Goal: Use online tool/utility: Utilize a website feature to perform a specific function

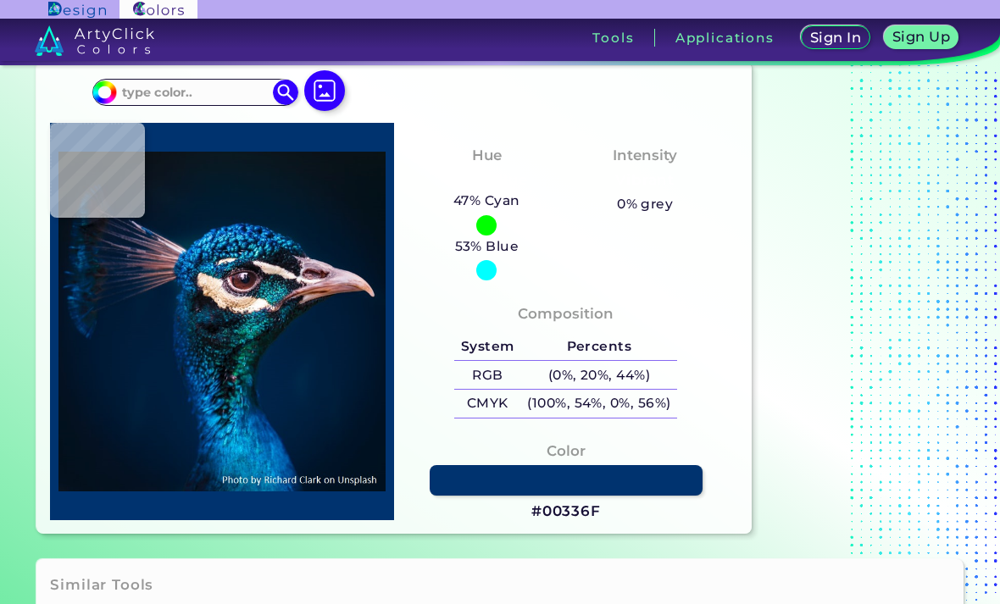
scroll to position [42, 0]
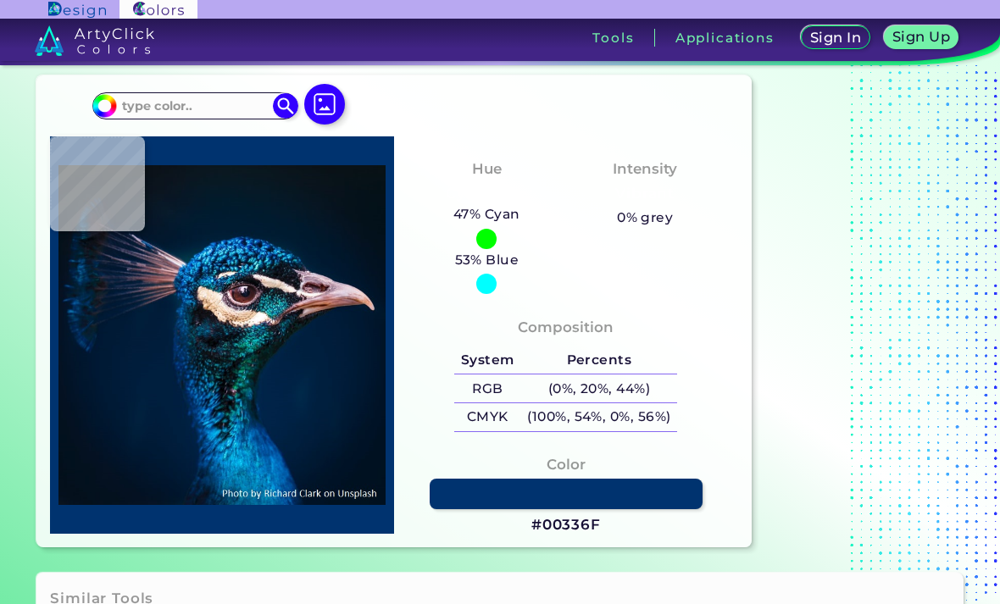
type input "#14374b"
type input "#14374B"
type input "#12405d"
type input "#12405D"
type input "#161424"
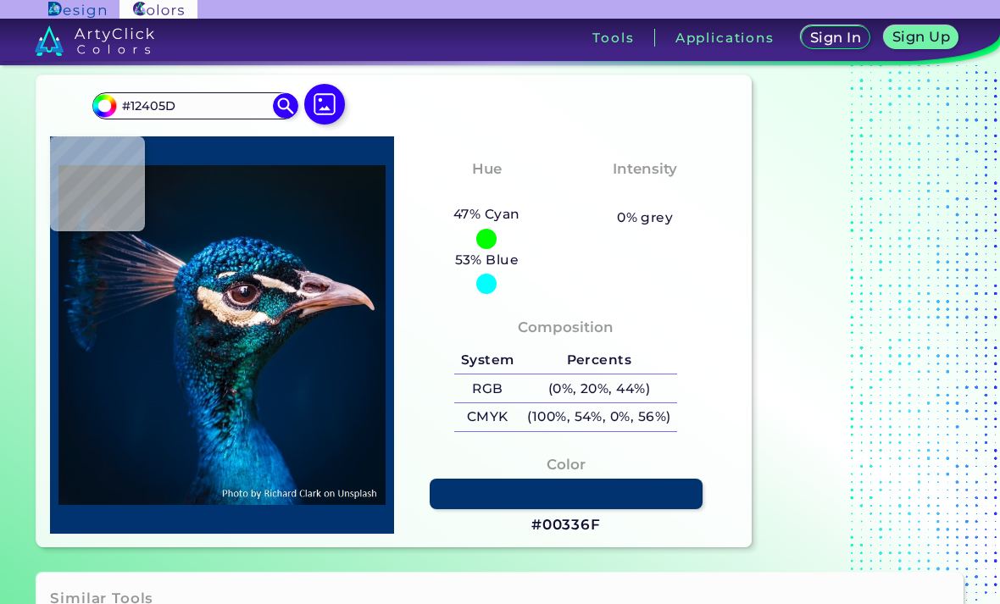
type input "#161424"
type input "#064366"
type input "#013669"
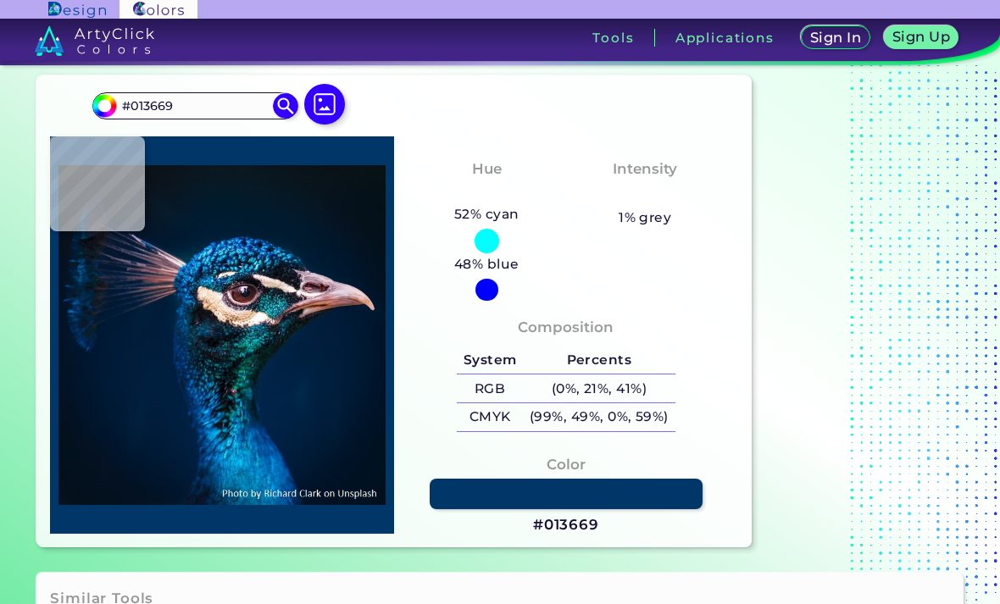
type input "#002f5c"
type input "#002F5C"
type input "#002b4f"
type input "#002B4F"
type input "#012640"
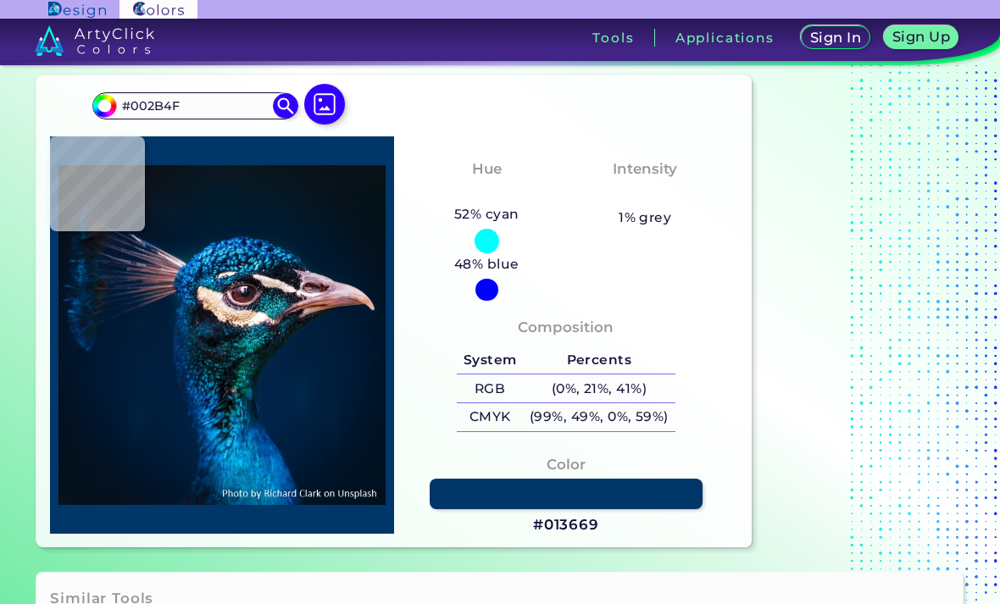
type input "#012640"
type input "#002443"
type input "#002140"
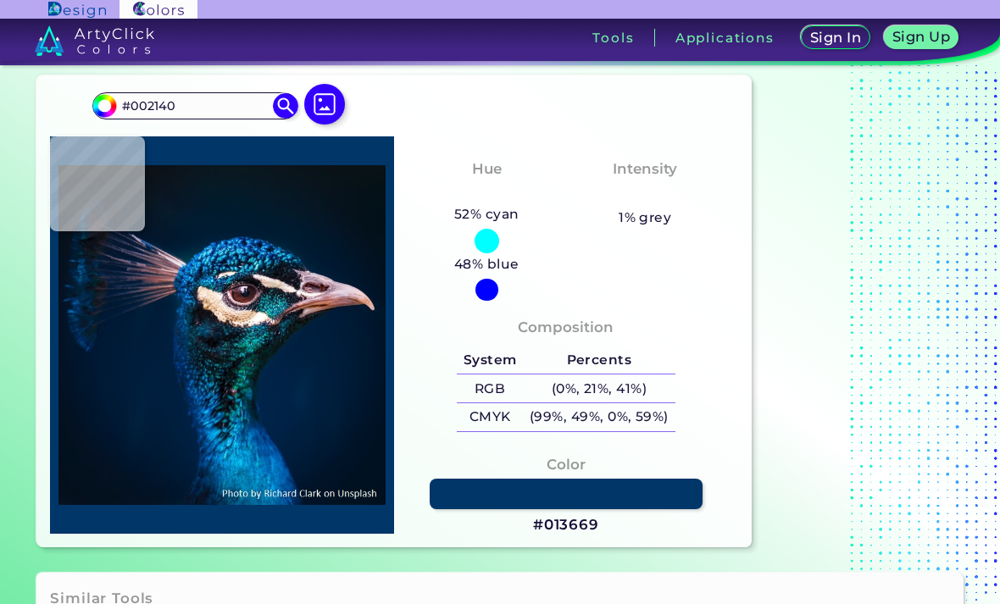
type input "#001e3a"
type input "#001E3A"
type input "#021d3a"
type input "#021D3A"
type input "#011c39"
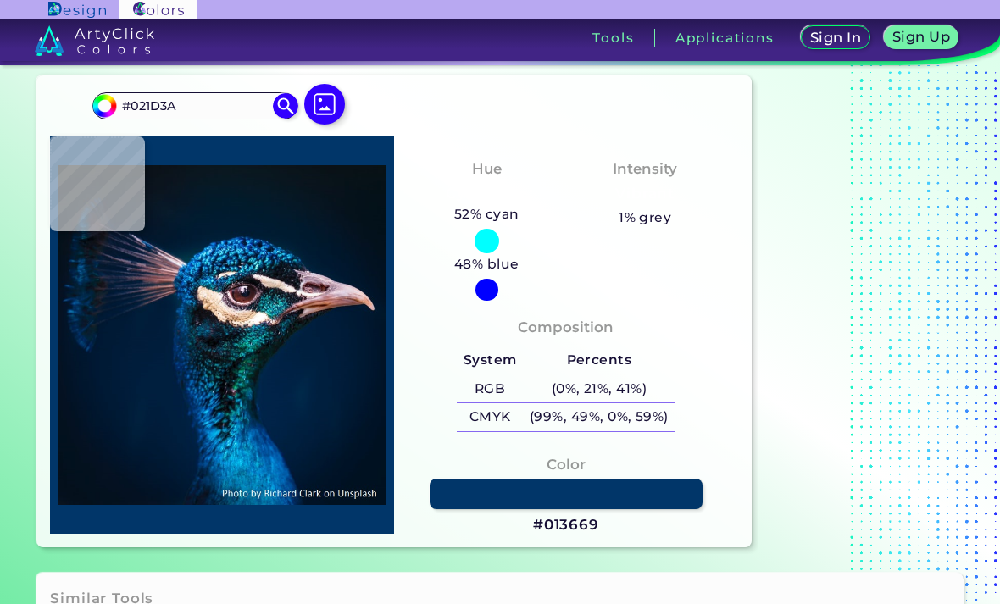
type input "#011C39"
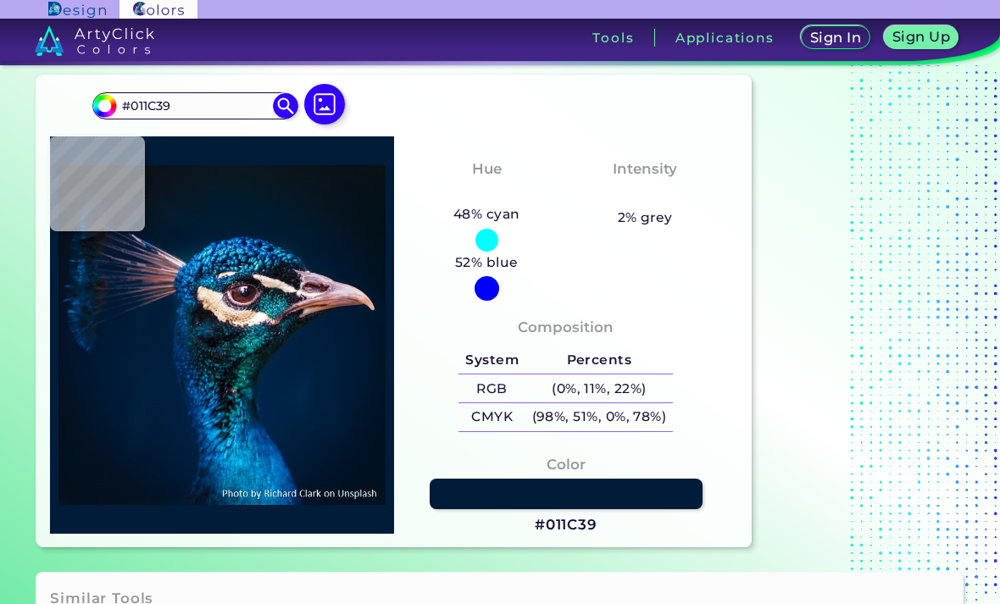
type input "#001d3b"
type input "#001D3B"
type input "#042e5d"
type input "#042E5D"
type input "#003657"
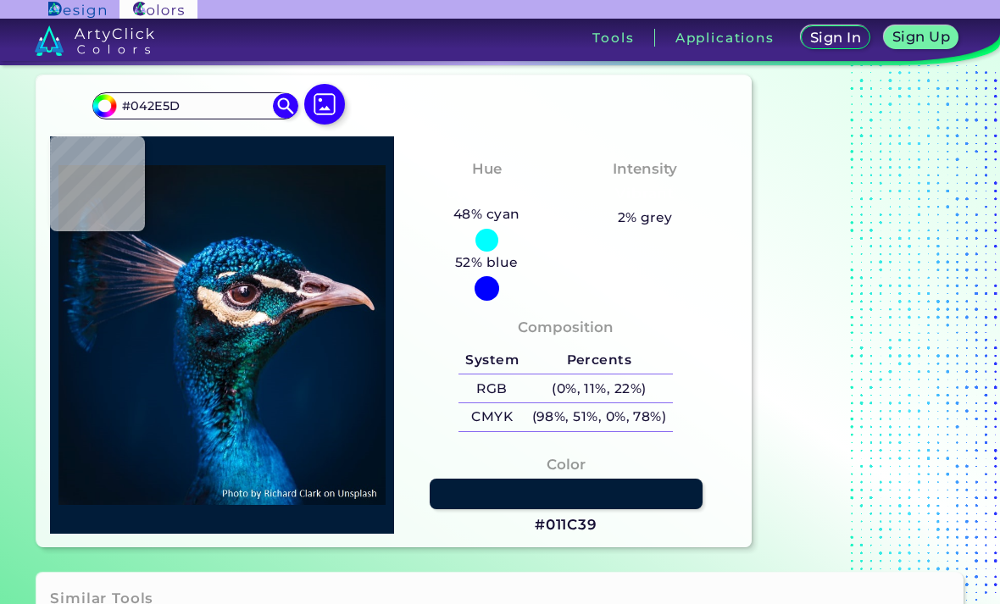
type input "#003657"
type input "#013e65"
type input "#013E65"
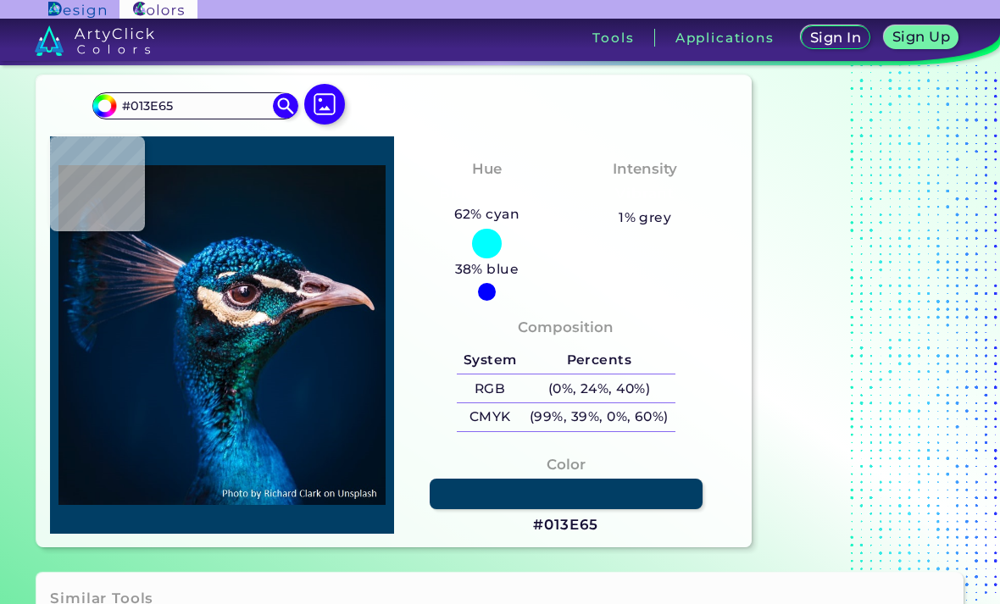
type input "#0a2d38"
type input "#0A2D38"
type input "#05141c"
type input "#05141C"
type input "#262c3f"
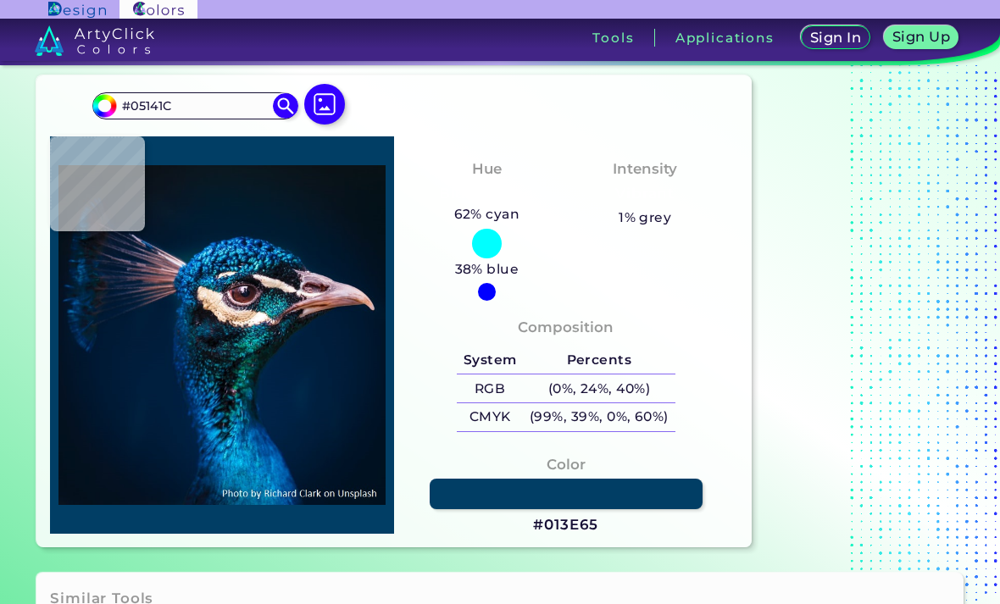
type input "#262C3F"
type input "#19171e"
type input "#19171E"
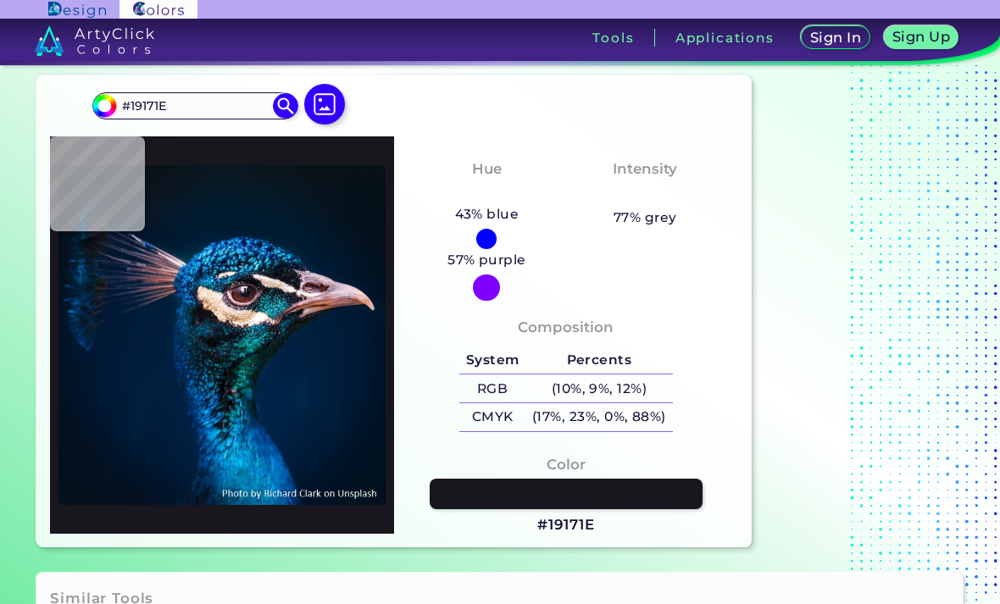
type input "#0b3b50"
type input "#0B3B50"
type input "#13171f"
type input "#13171F"
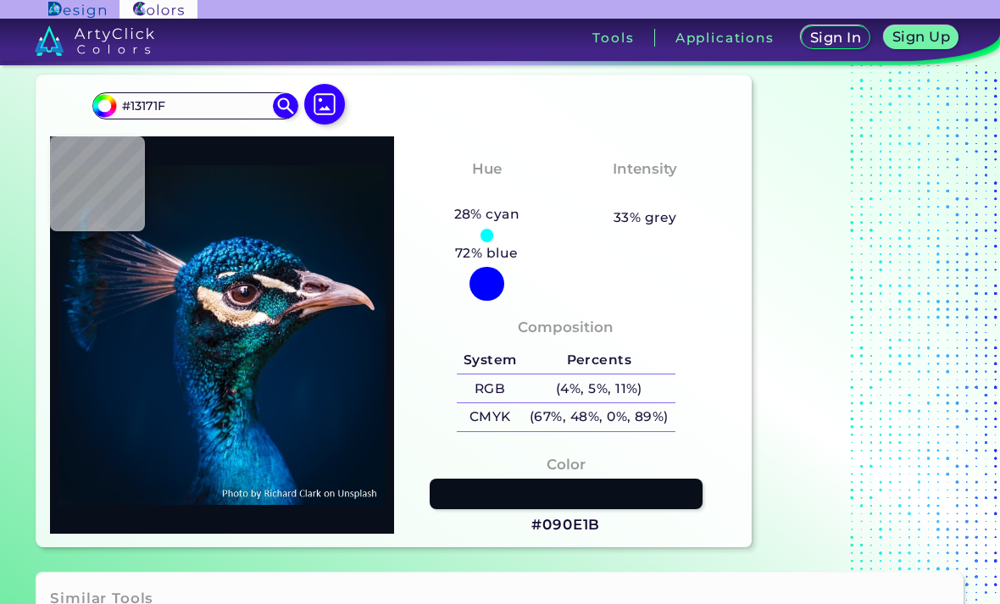
type input "#090e1b"
type input "#090E1B"
type input "#060c10"
type input "#060C10"
type input "#0b0b10"
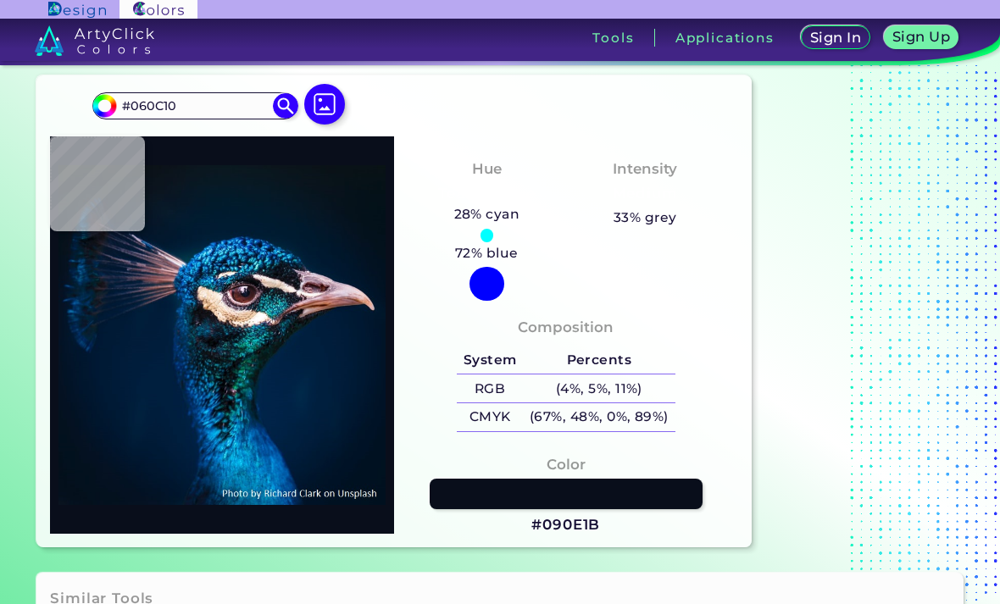
type input "#0B0B10"
type input "#0e151e"
type input "#0E151E"
type input "#161f29"
type input "#161F29"
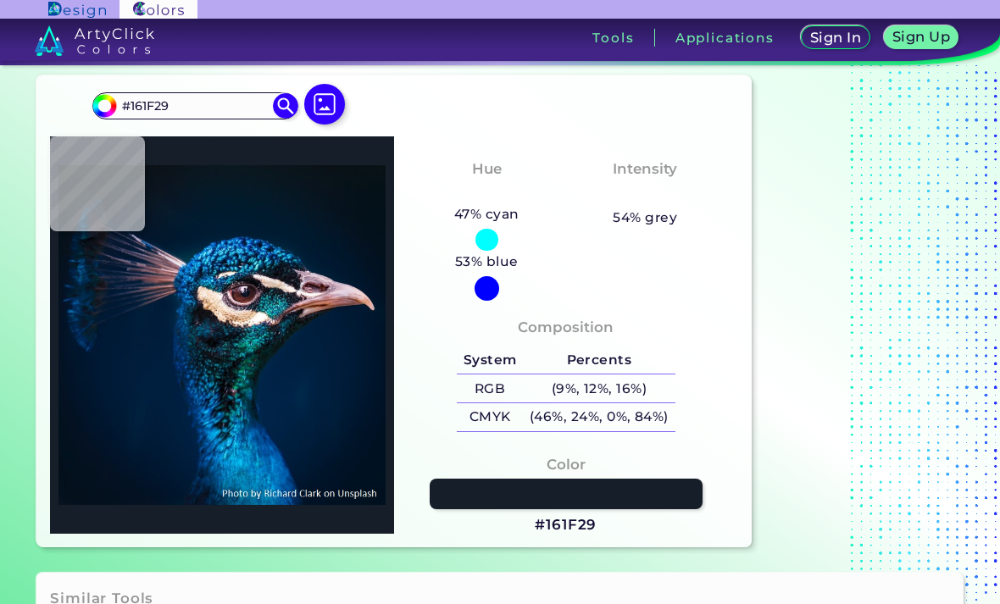
type input "#0c1923"
type input "#0C1923"
type input "#081621"
type input "#050d13"
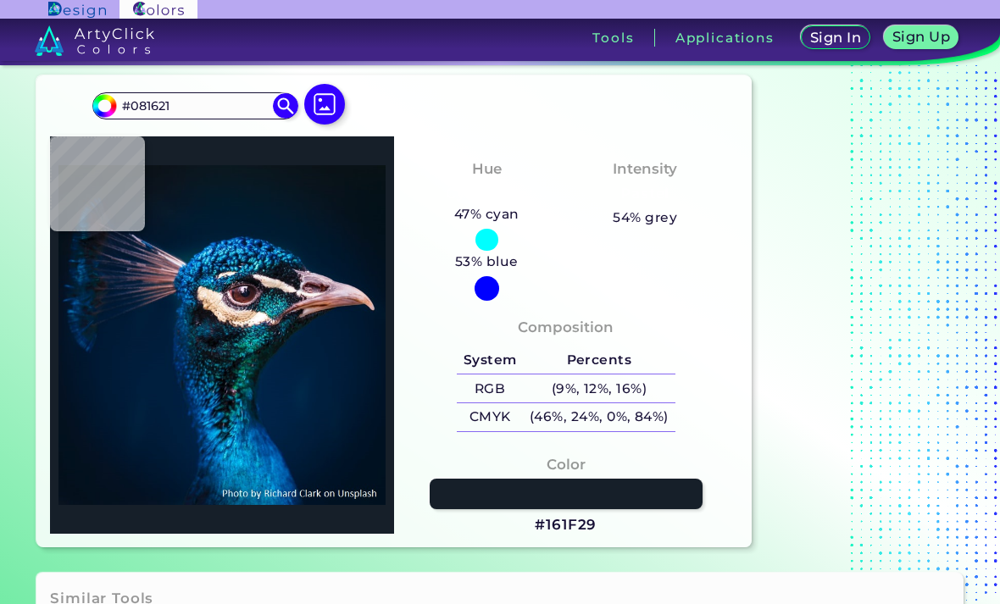
type input "#050D13"
type input "#080c13"
type input "#080C13"
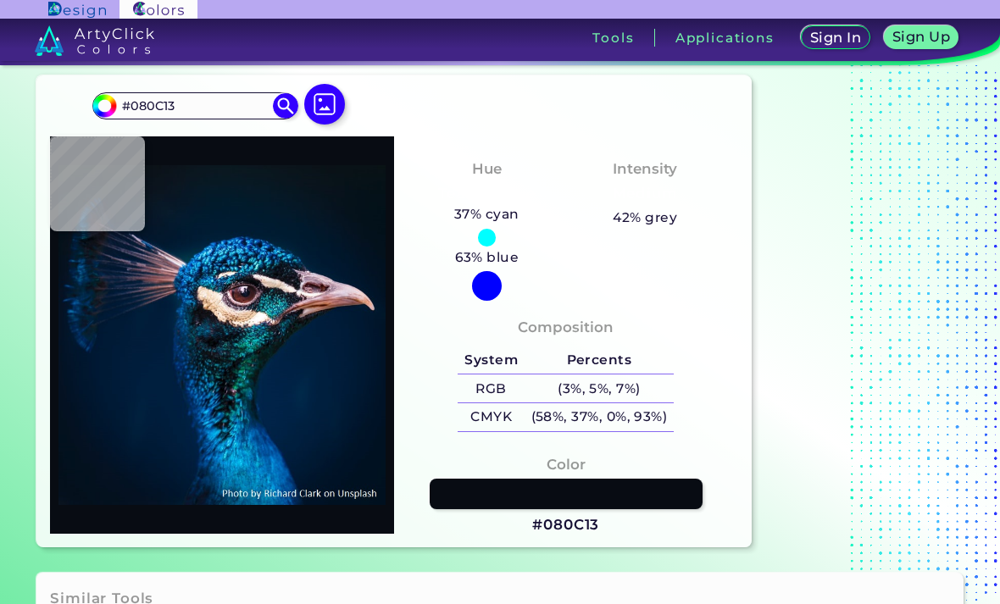
type input "#0e0f17"
type input "#0E0F17"
type input "#0b0e17"
type input "#0B0E17"
type input "#081820"
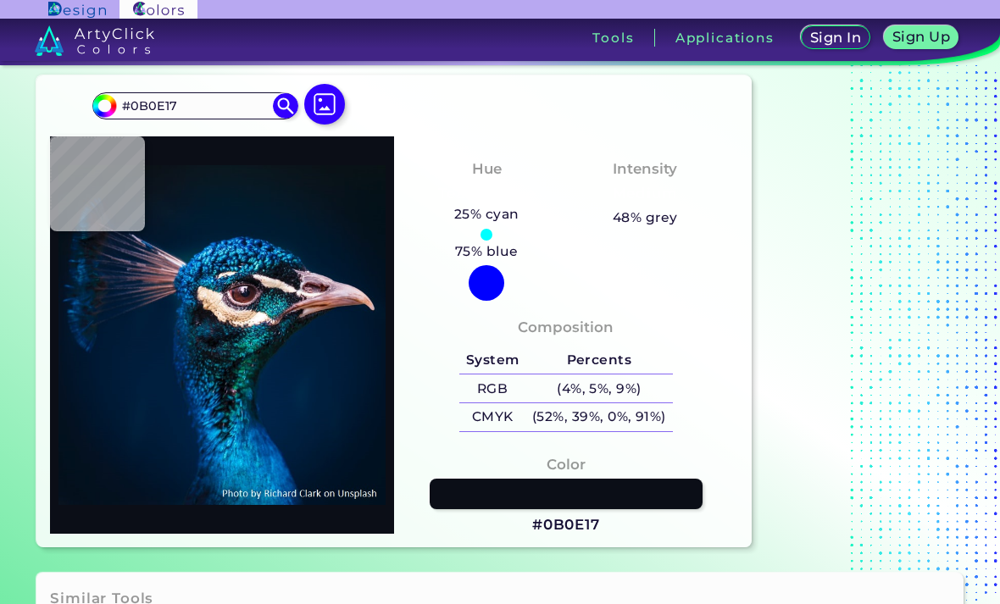
type input "#081820"
type input "#0a2833"
type input "#0A2833"
type input "#1c4150"
type input "#1C4150"
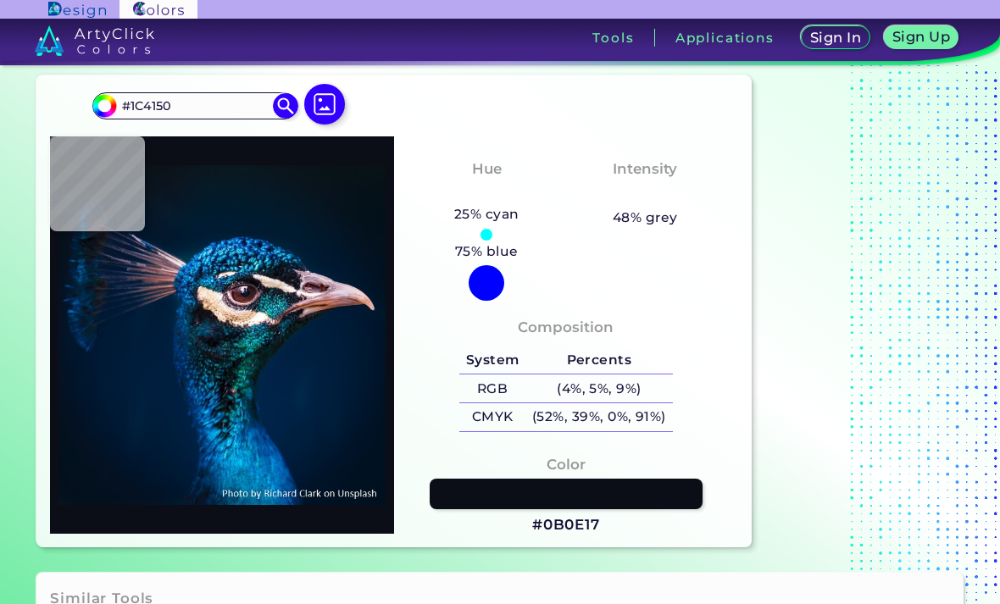
type input "#2b3e56"
type input "#2B3E56"
type input "#1d3249"
type input "#1D3249"
type input "#355065"
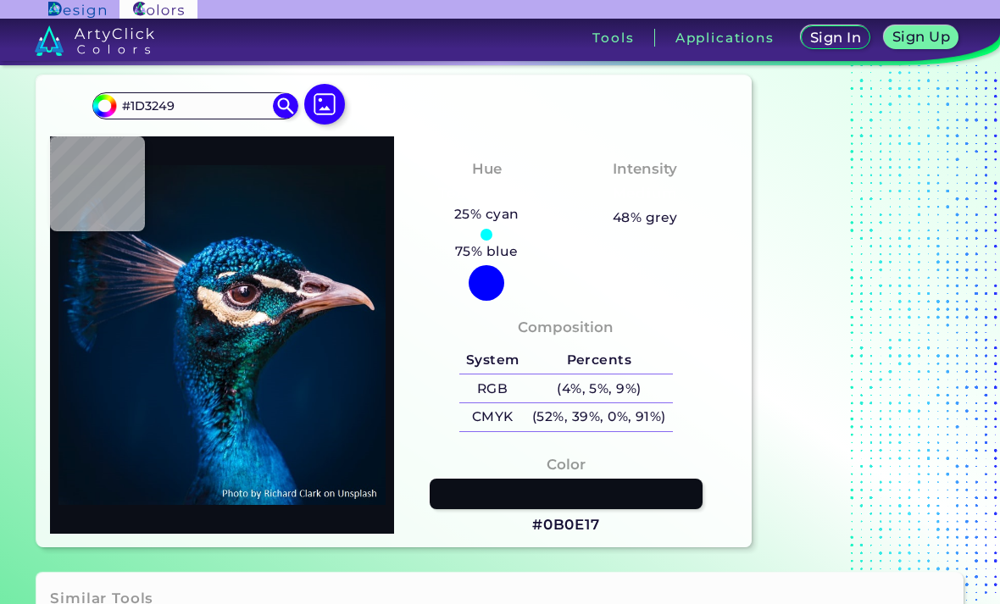
type input "#355065"
type input "#253d51"
type input "#253D51"
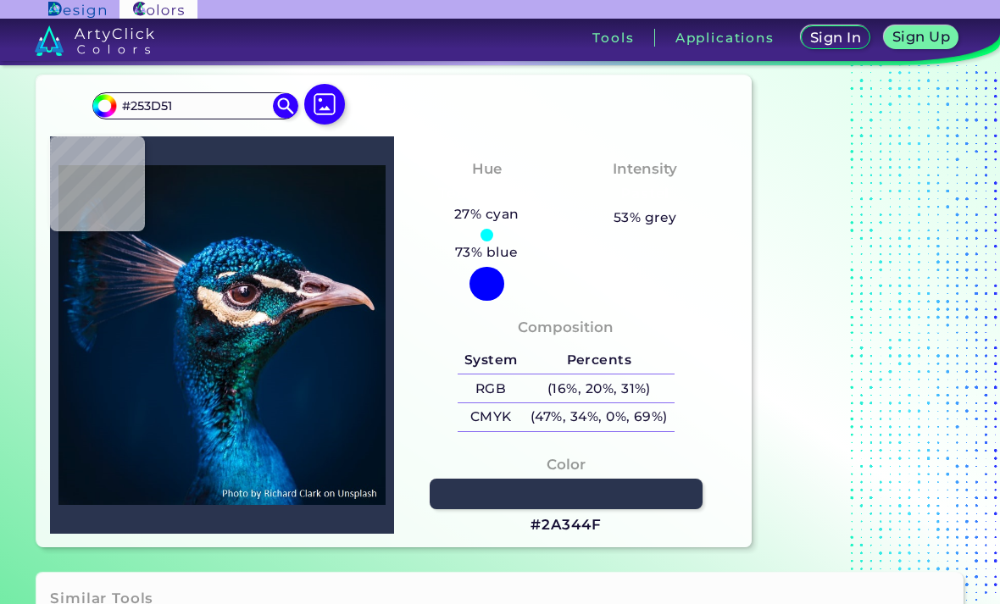
type input "#2a344f"
type input "#2A344F"
type input "#425067"
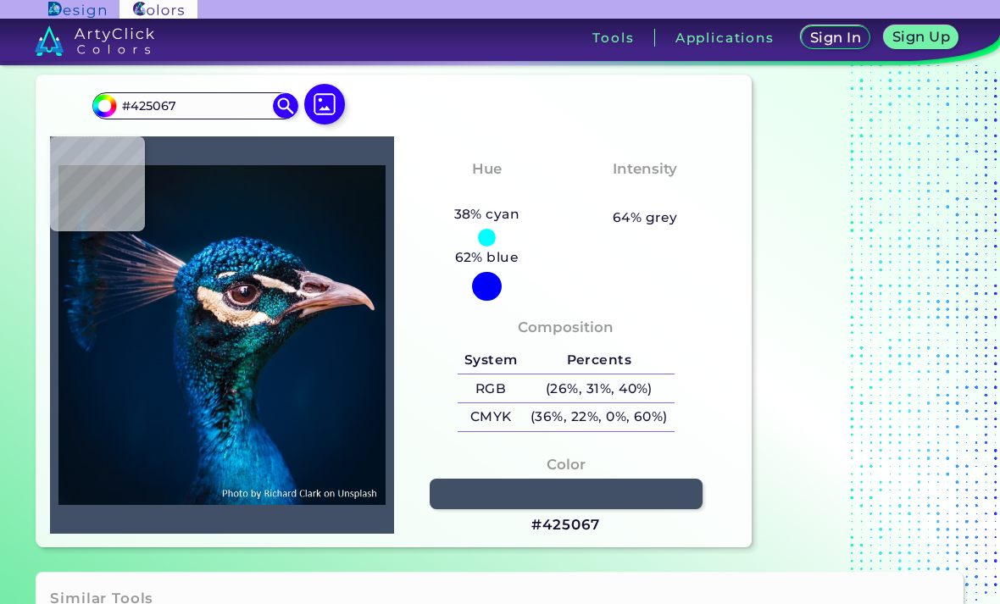
type input "#1a2b3e"
type input "#1A2B3E"
type input "#1c303f"
type input "#1C303F"
type input "#191f29"
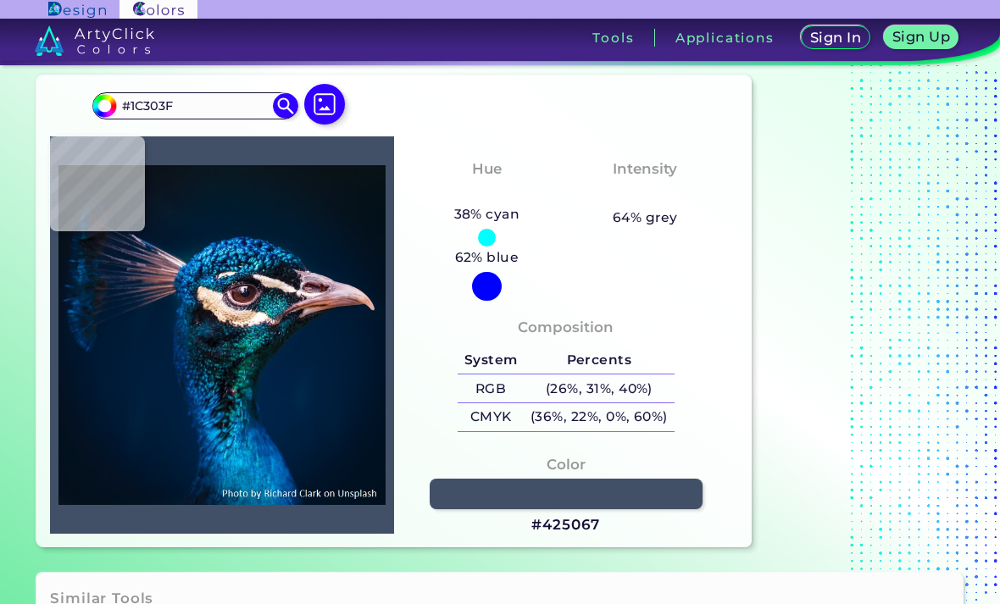
type input "#191F29"
type input "#15171f"
type input "#15171F"
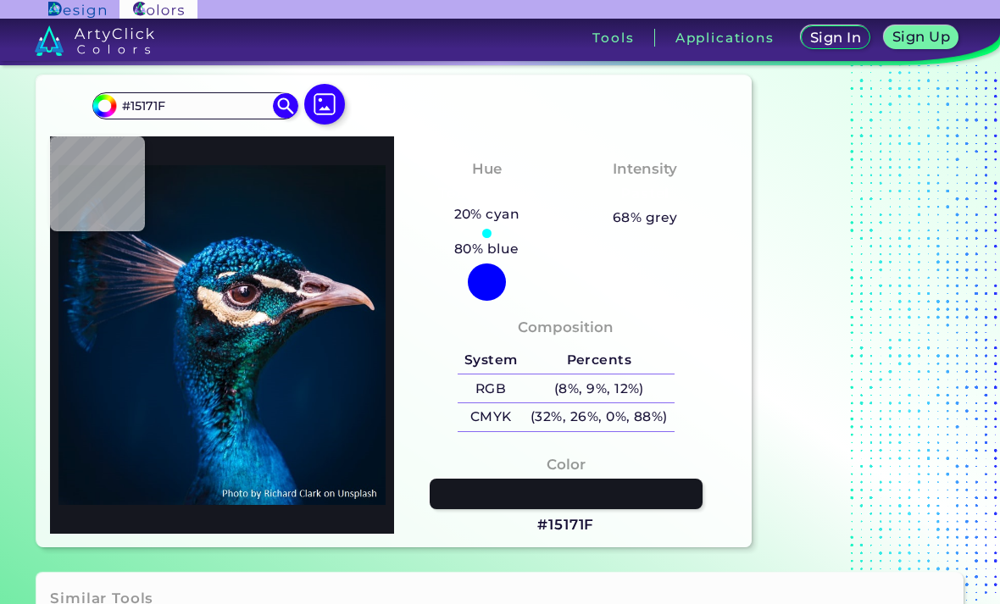
type input "#17141b"
type input "#17141B"
type input "#19131a"
type input "#19131A"
type input "#2a2531"
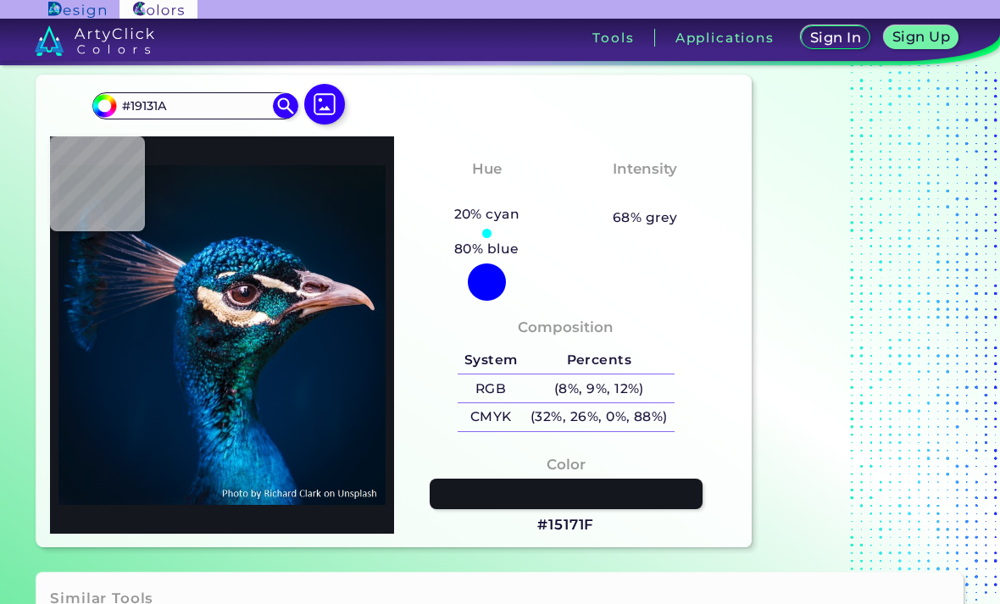
type input "#2A2531"
type input "#201c28"
type input "#201C28"
type input "#2d2a32"
type input "#2D2A32"
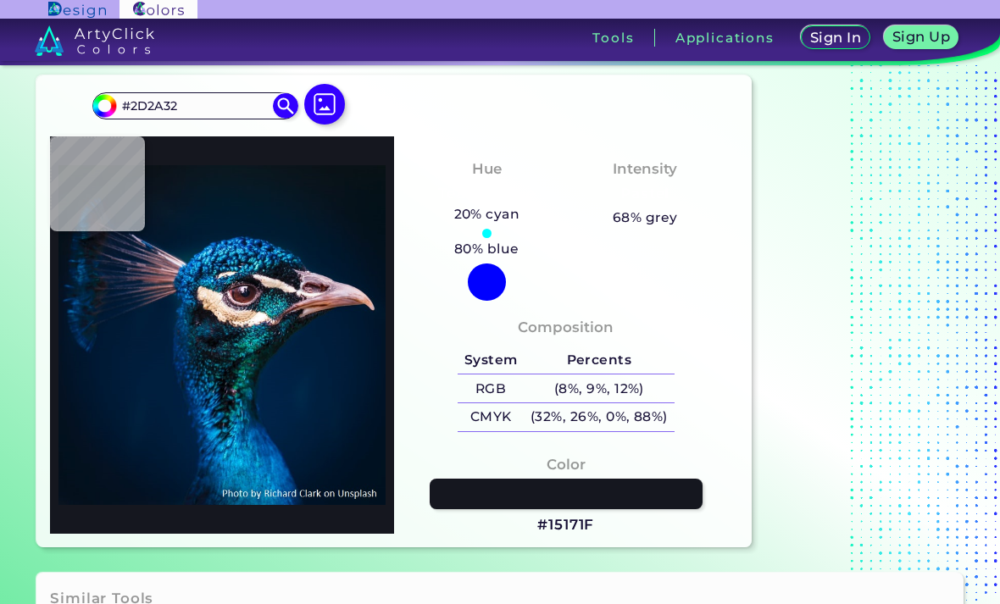
type input "#655b61"
type input "#655B61"
type input "#291b1c"
type input "#291B1C"
type input "#594340"
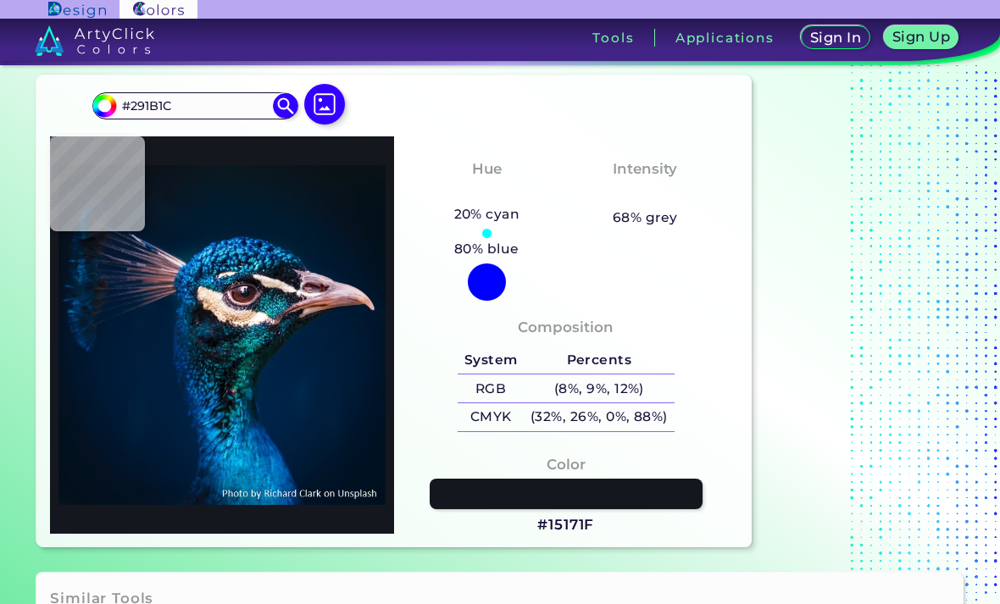
type input "#594340"
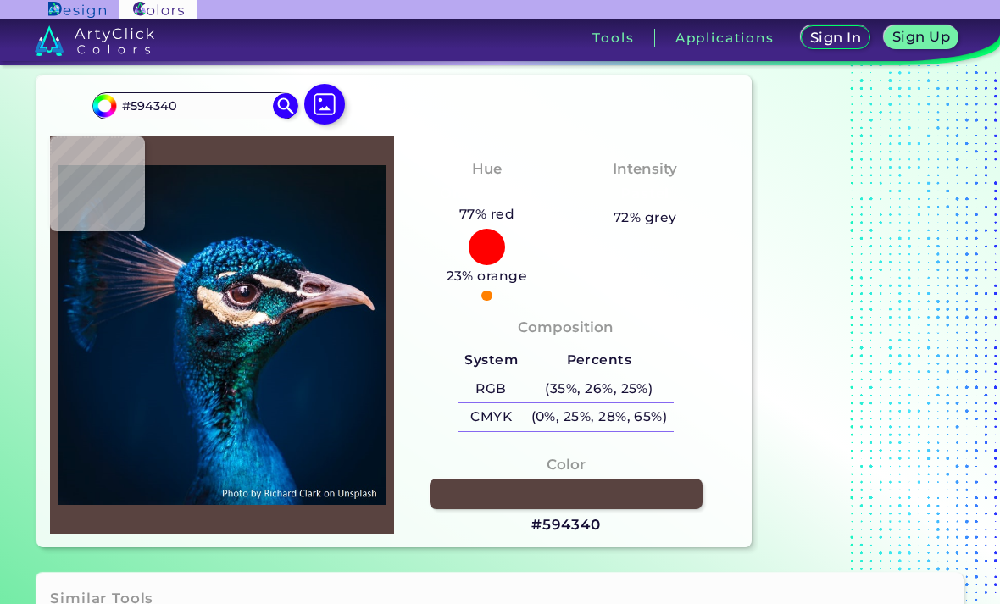
type input "#e5c1a0"
type input "#E5C1A0"
type input "#e4c0a6"
type input "#E4C0A6"
type input "#f4d5bc"
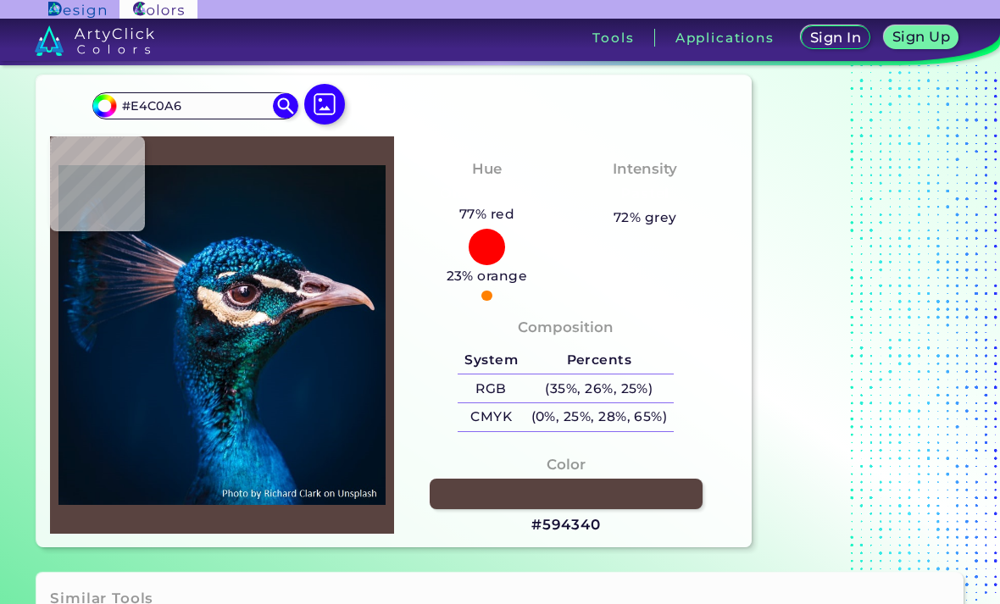
type input "#F4D5BC"
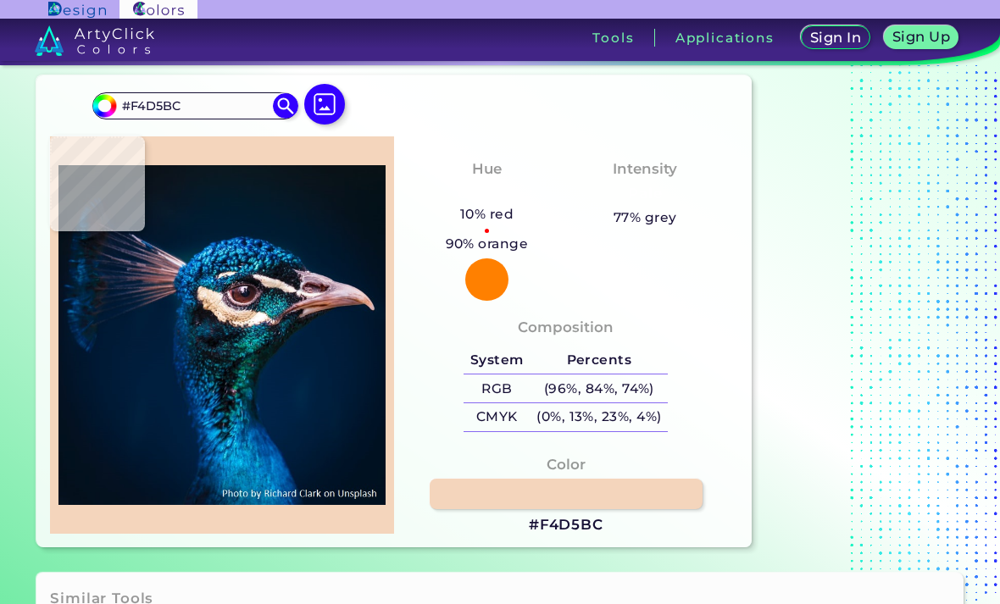
type input "#f9dec7"
type input "#F9DEC7"
type input "#e6ccb5"
type input "#E6CCB5"
type input "#fcdbbb"
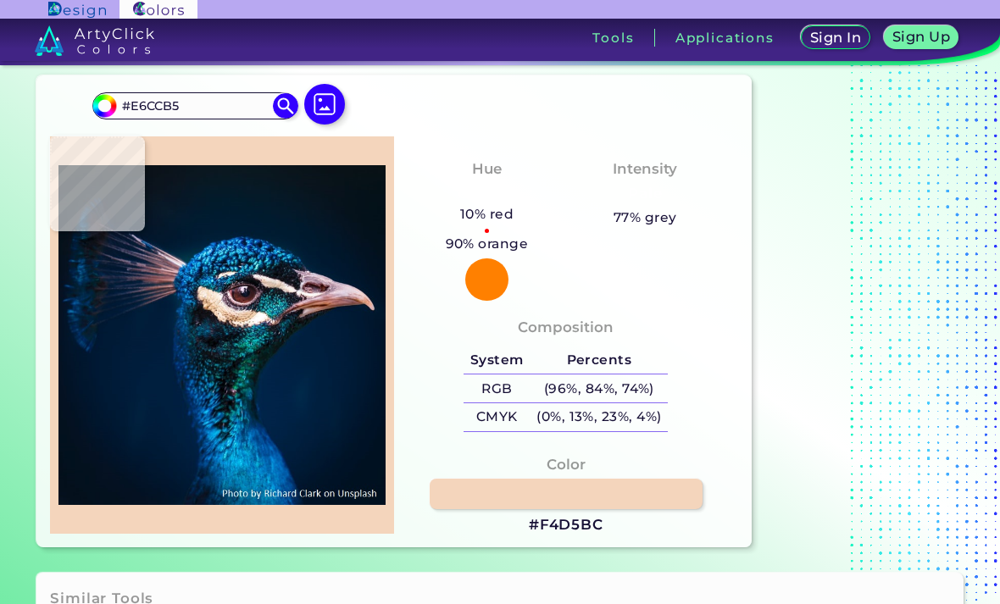
type input "#FCDBBB"
type input "#fed8bc"
type input "#FED8BC"
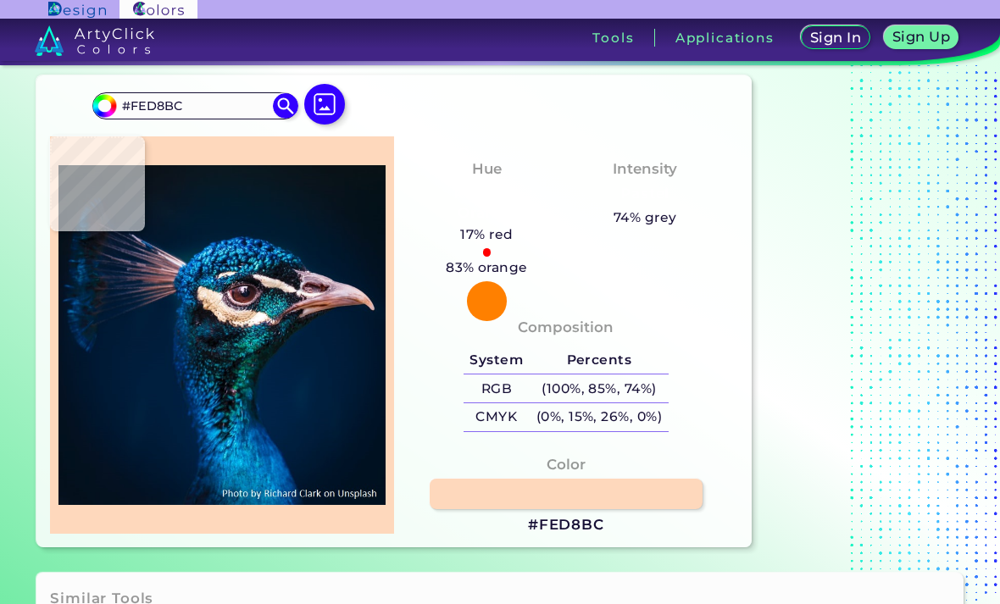
type input "#fcdcc5"
type input "#FCDCC5"
type input "#f4d8ba"
type input "#F4D8BA"
type input "#fee9d3"
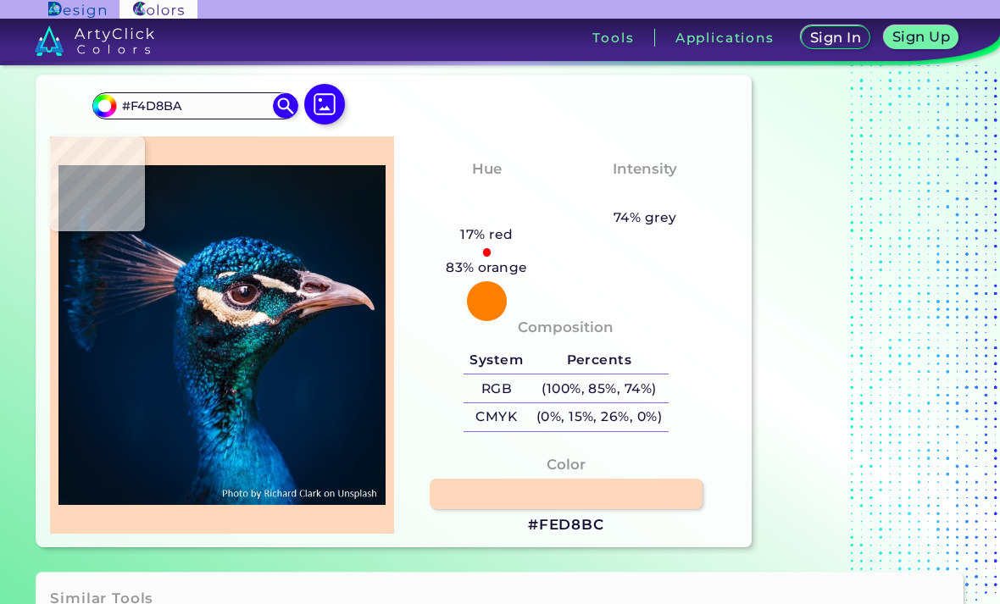
type input "#FEE9D3"
type input "#f4dbc3"
type input "#F4DBC3"
type input "#efdbc9"
type input "#EFDBC9"
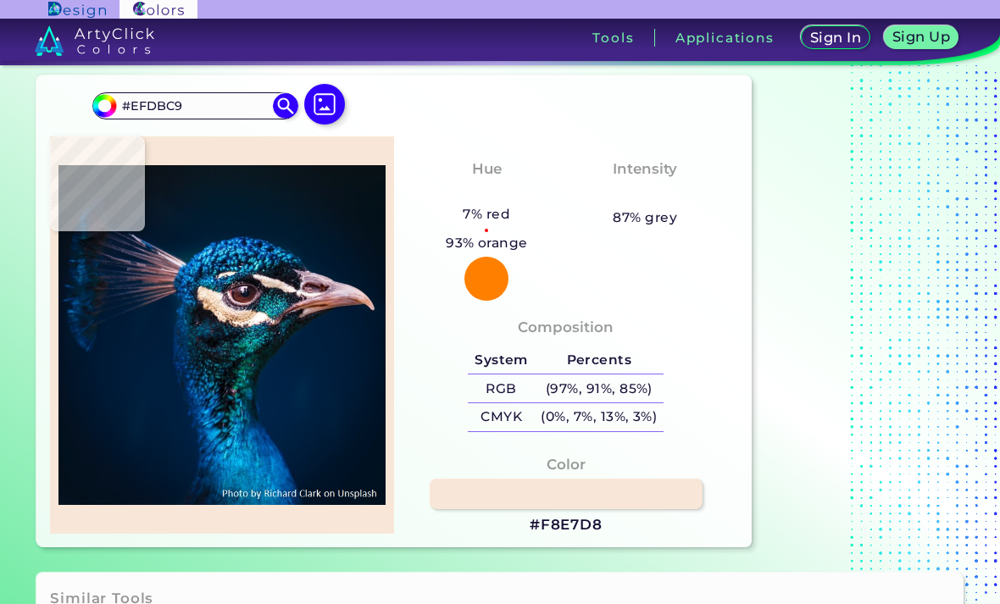
type input "#f8e7d8"
type input "#F8E7D8"
type input "#e9daca"
type input "#E9DACA"
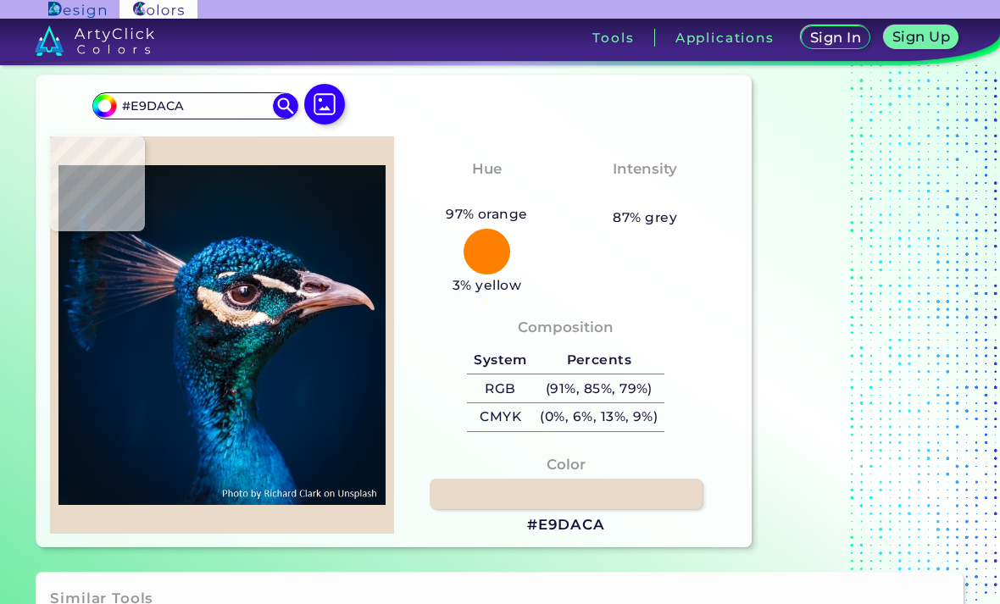
type input "#dec6b1"
type input "#DEC6B1"
type input "#f2decb"
type input "#F2DECB"
type input "#f7dec8"
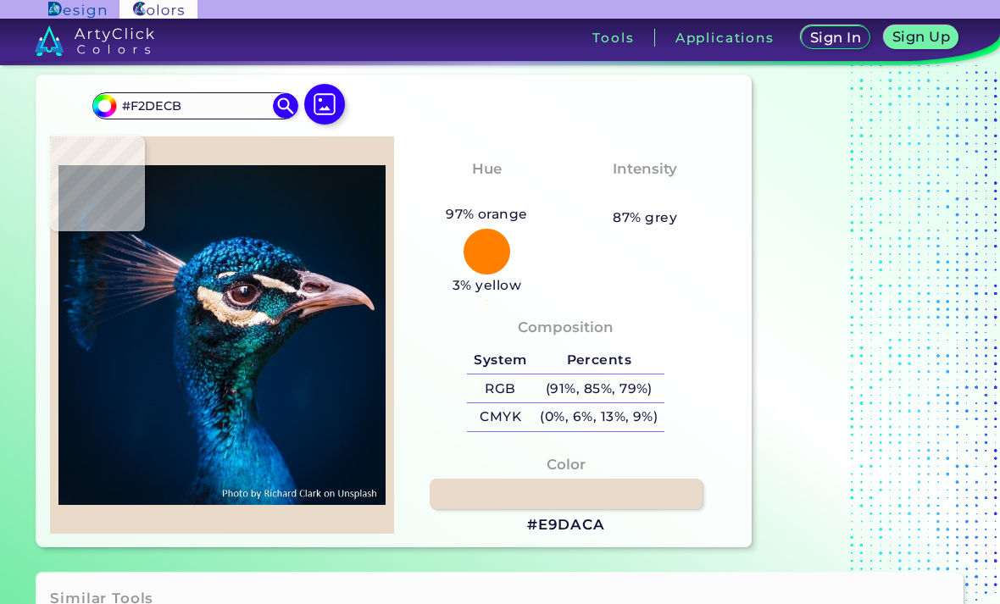
type input "#F7DEC8"
type input "#fbe6d0"
type input "#FBE6D0"
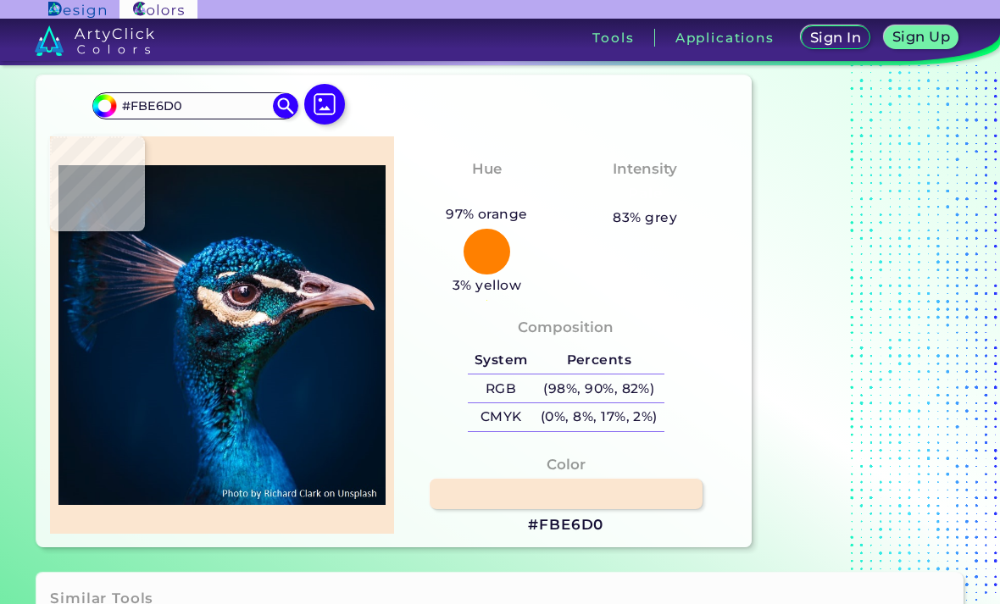
type input "#ebd6bd"
type input "#EBD6BD"
type input "#f6ddca"
type input "#F6DDCA"
type input "#ffe8d9"
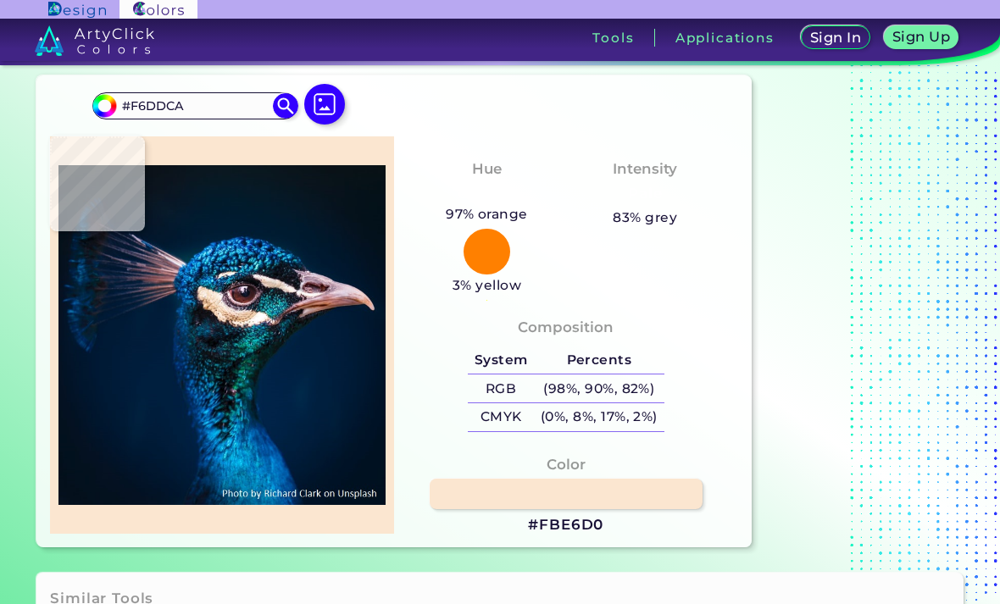
type input "#FFE8D9"
type input "#f8e3c2"
type input "#F8E3C2"
type input "#fff1ee"
type input "#FFF1EE"
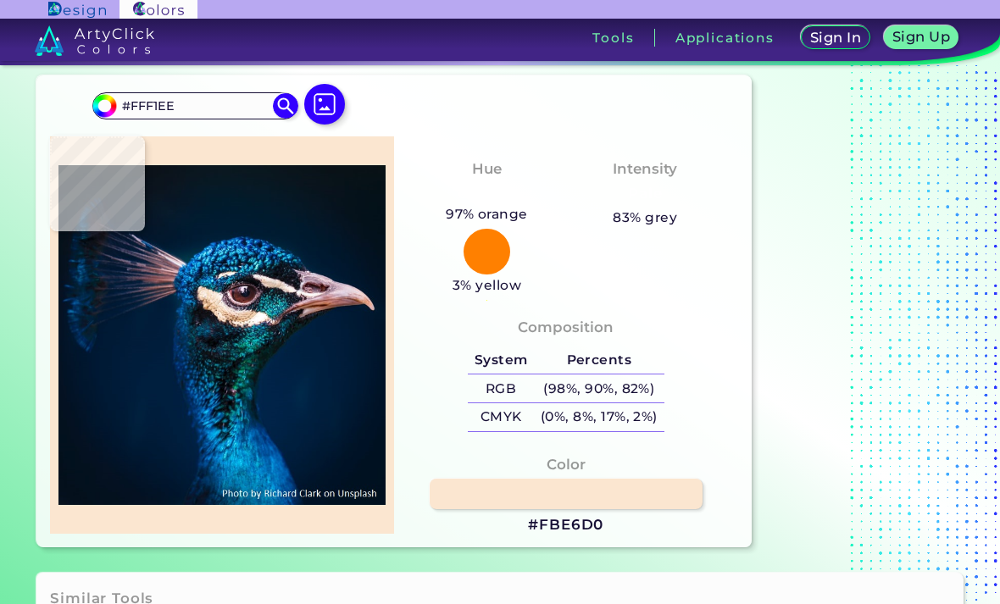
type input "#f9ede4"
type input "#F9EDE4"
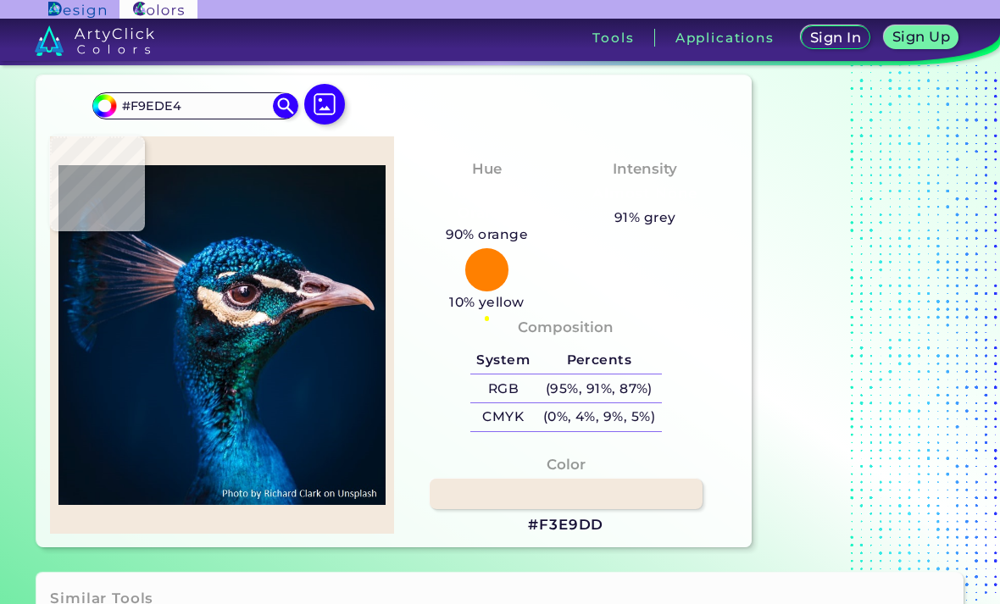
type input "#f3e9dd"
type input "#F3E9DD"
type input "#fbeedf"
type input "#FBEEDF"
type input "#f9e6d8"
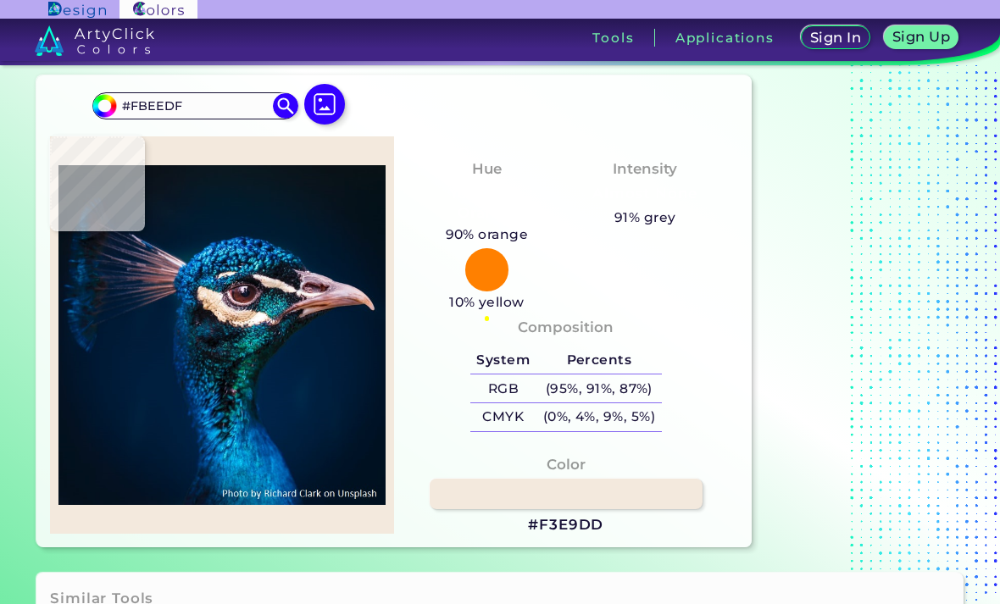
type input "#F9E6D8"
type input "#f7e5d8"
type input "#F7E5D8"
type input "#fdebd7"
type input "#FDEBD7"
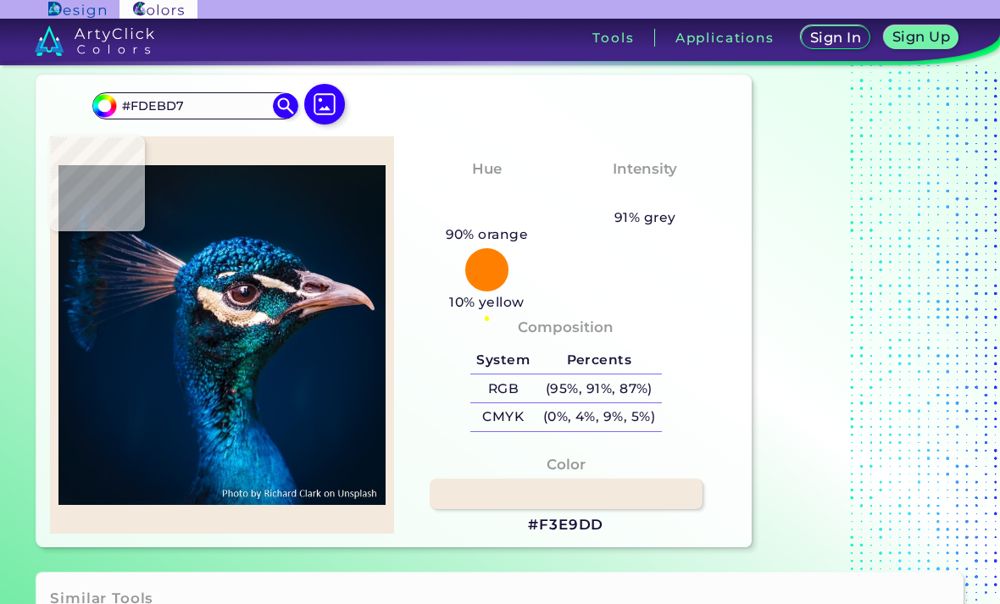
type input "#f5ddc3"
type input "#F5DDC3"
type input "#d2b3a1"
type input "#D2B3A1"
type input "#b69691"
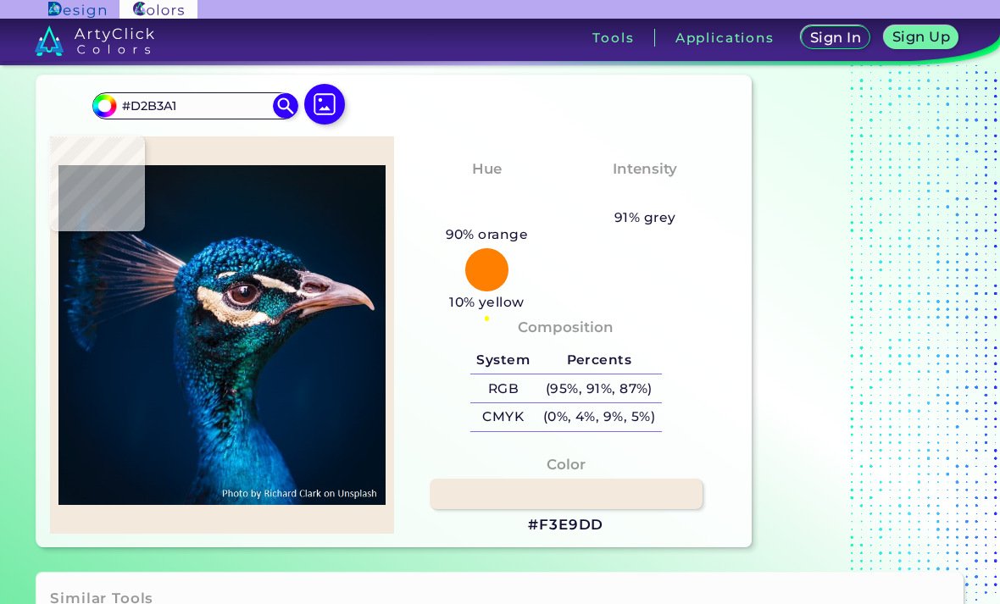
type input "#B69691"
type input "#665465"
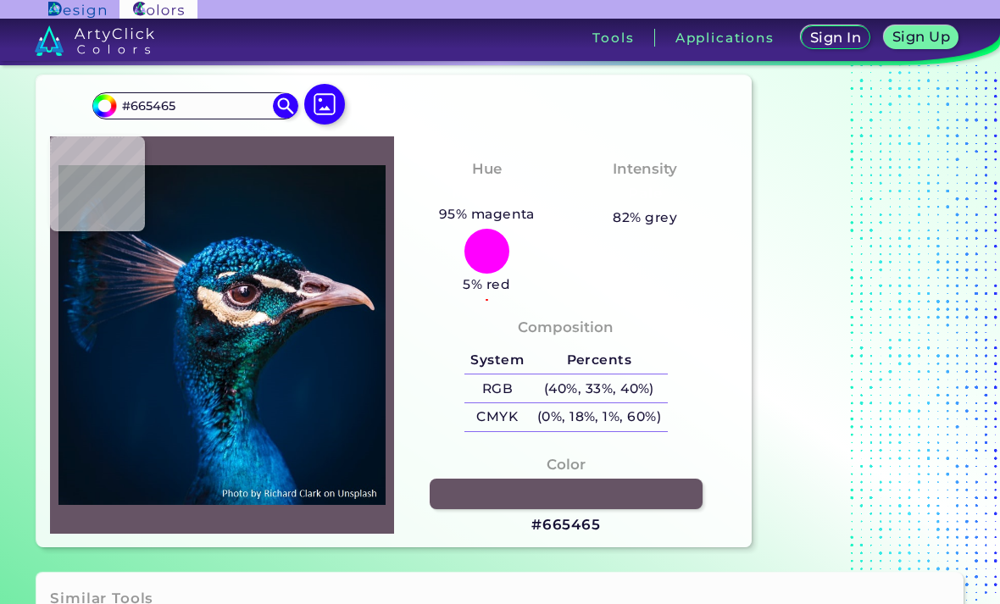
type input "#312d3b"
type input "#312D3B"
type input "#3b3a43"
type input "#3B3A43"
type input "#786c77"
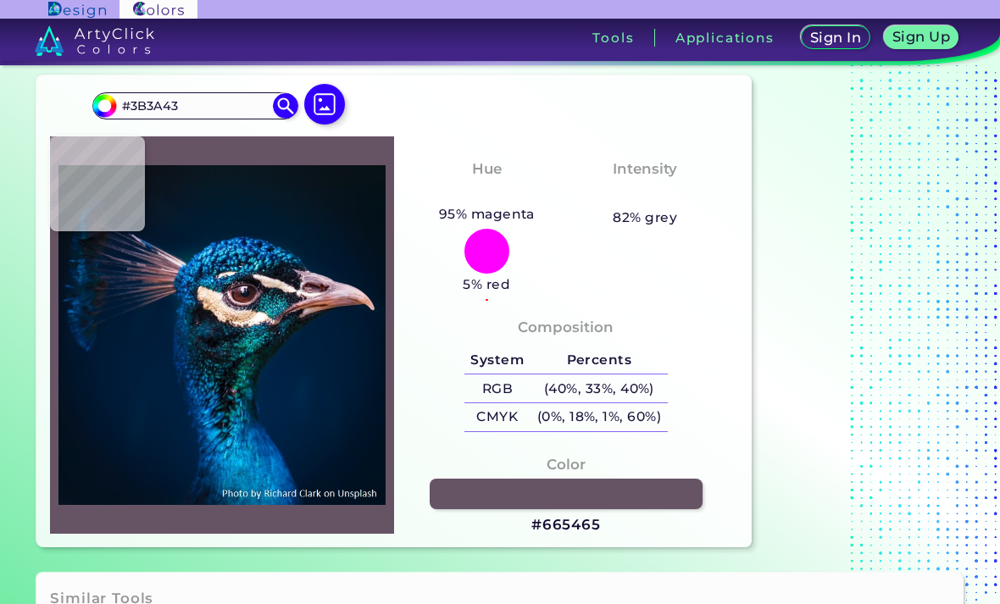
type input "#786C77"
type input "#73677a"
type input "#73677A"
type input "#302a3b"
type input "#302A3B"
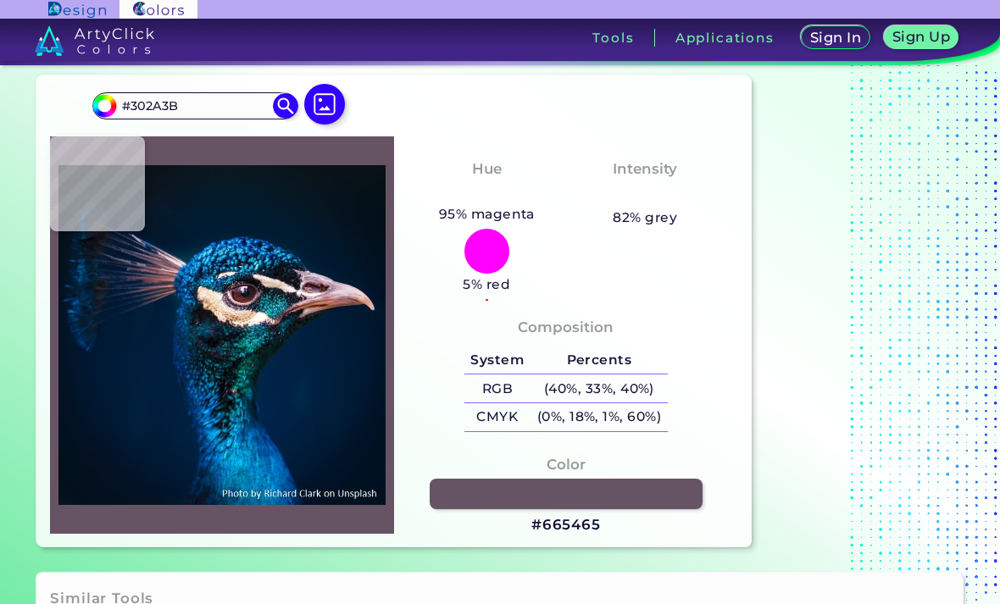
type input "#0f1e3b"
type input "#0F1E3B"
type input "#06456d"
type input "#06456D"
type input "#003a55"
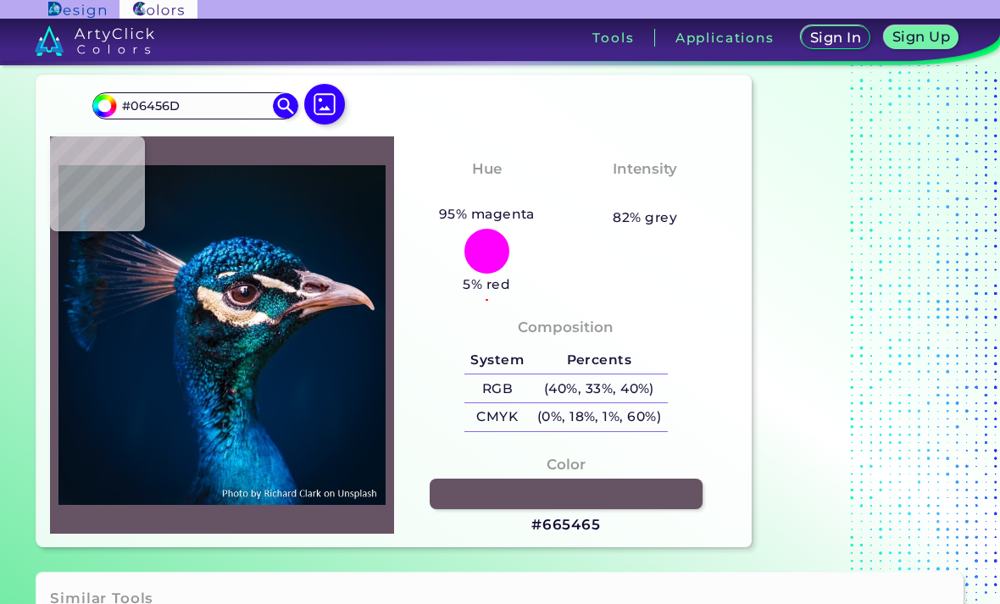
type input "#003A55"
type input "#0b181e"
type input "#0B181E"
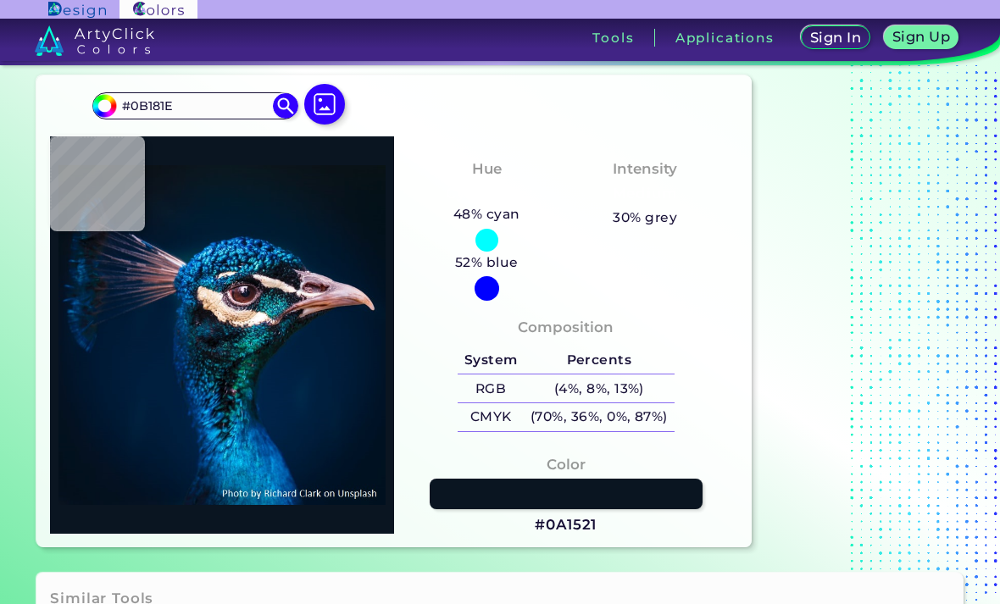
type input "#0a1521"
type input "#0A1521"
type input "#031d2b"
type input "#031D2B"
type input "#0c2834"
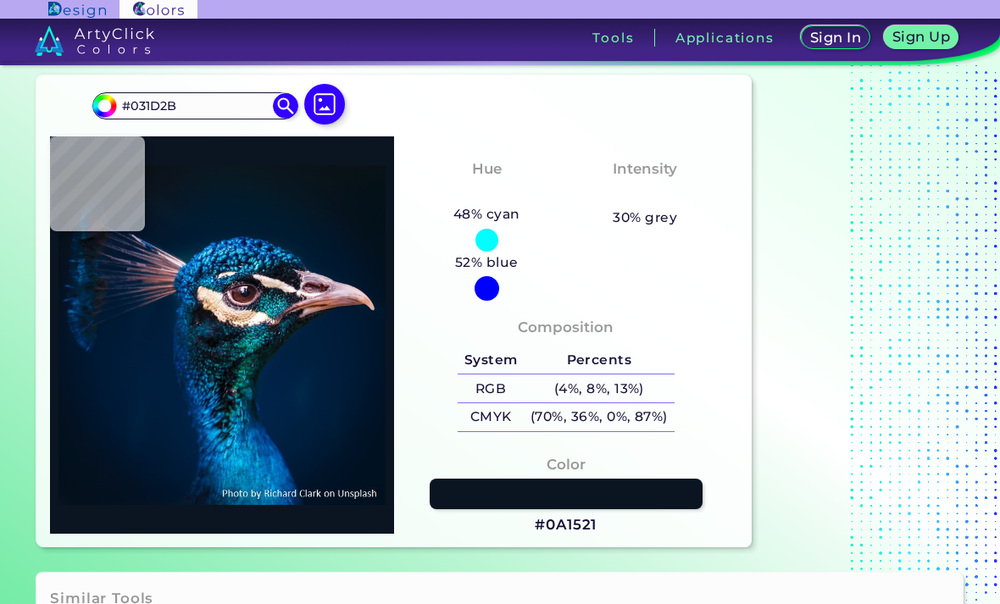
type input "#0C2834"
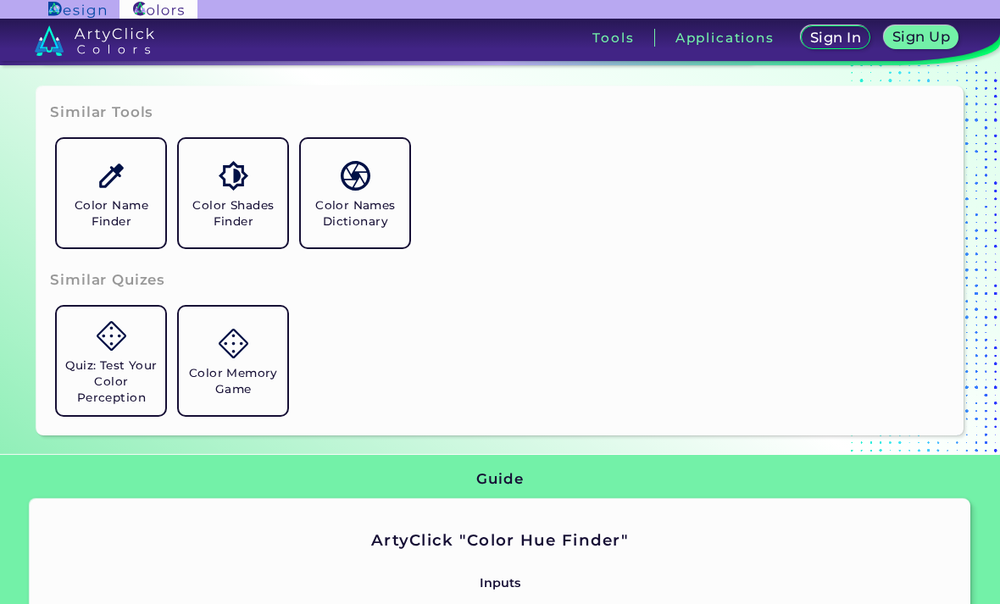
scroll to position [527, 0]
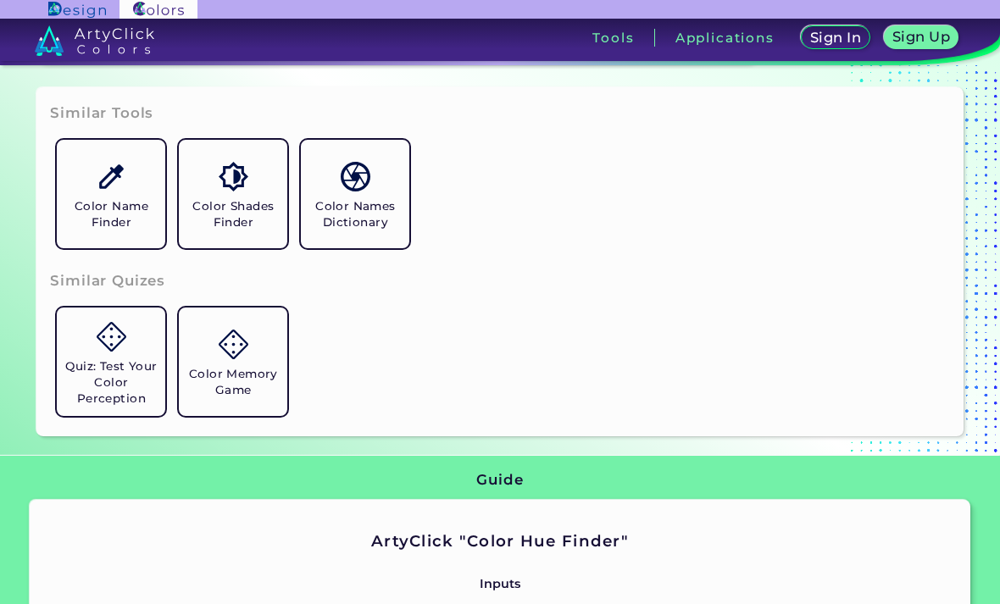
click at [341, 255] on link "Color Names Dictionary" at bounding box center [355, 194] width 122 height 122
